Goal: Information Seeking & Learning: Learn about a topic

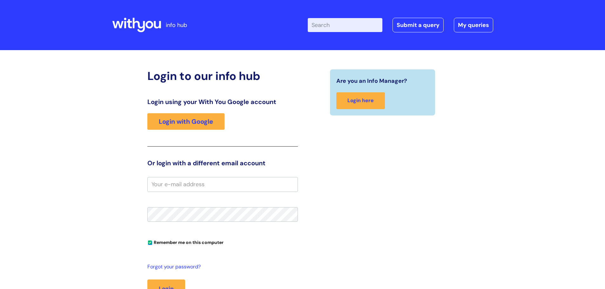
click at [165, 133] on div "Login using your With You Google account Login with Google" at bounding box center [222, 122] width 151 height 49
click at [166, 130] on link "Login with Google" at bounding box center [185, 121] width 77 height 17
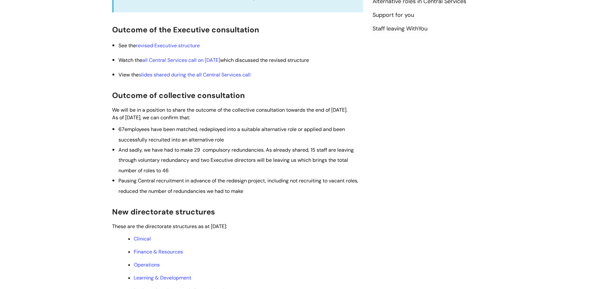
scroll to position [127, 0]
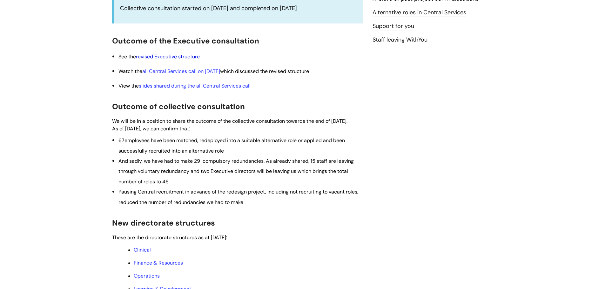
click at [181, 58] on link "revised Executive structure" at bounding box center [168, 56] width 64 height 7
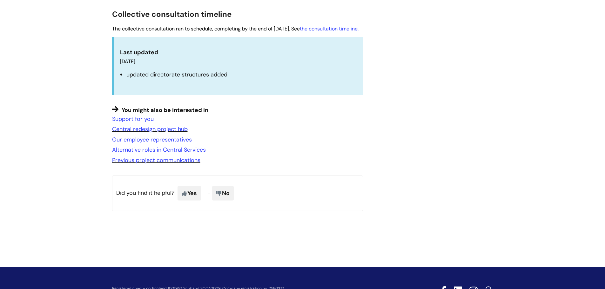
scroll to position [604, 0]
